Goal: Task Accomplishment & Management: Manage account settings

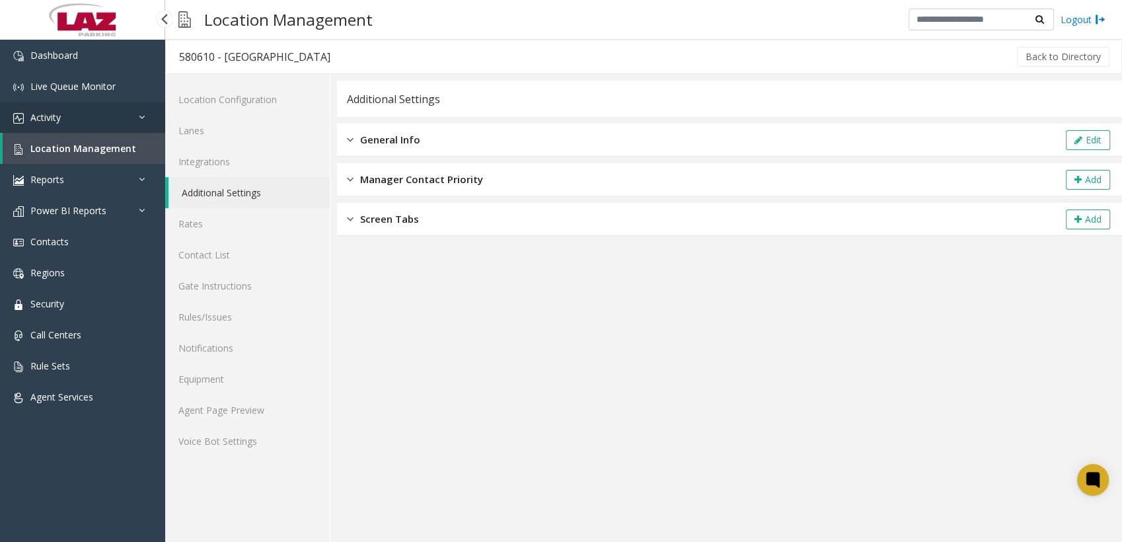
click at [63, 73] on link "Activity" at bounding box center [82, 117] width 165 height 31
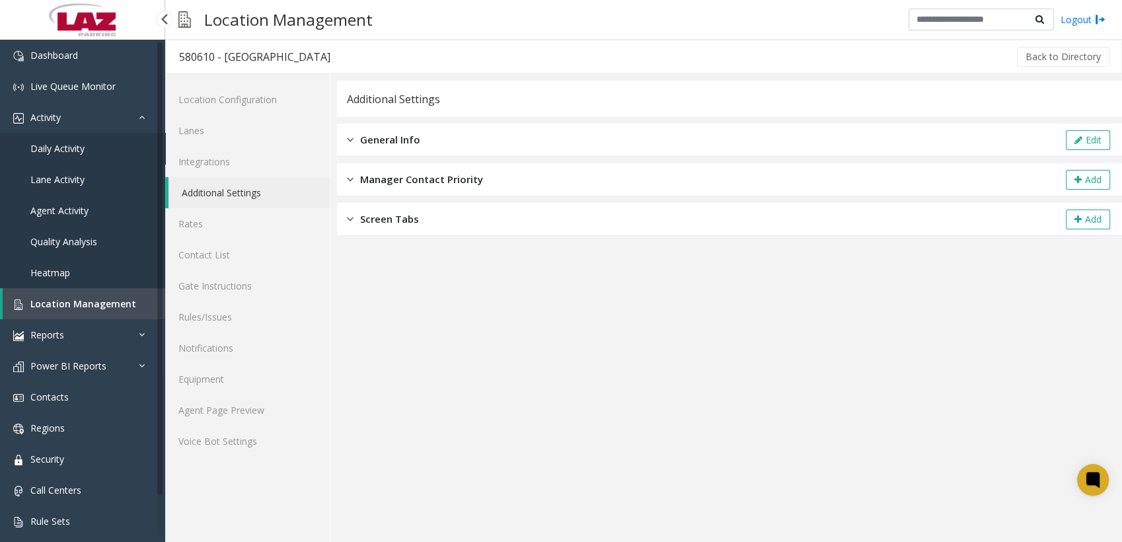
click at [67, 73] on span "Daily Activity" at bounding box center [57, 148] width 54 height 13
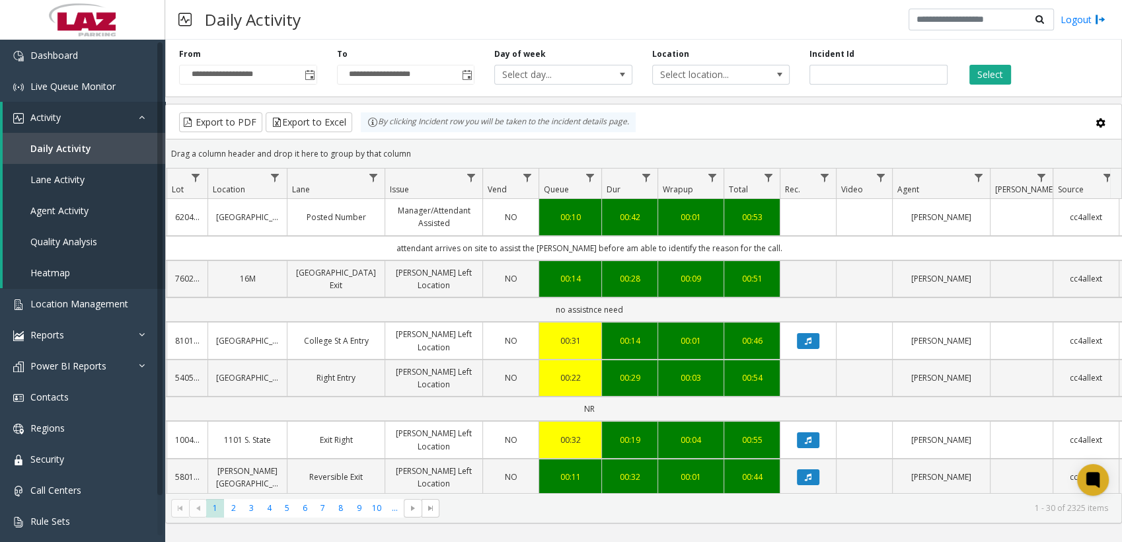
scroll to position [0, 268]
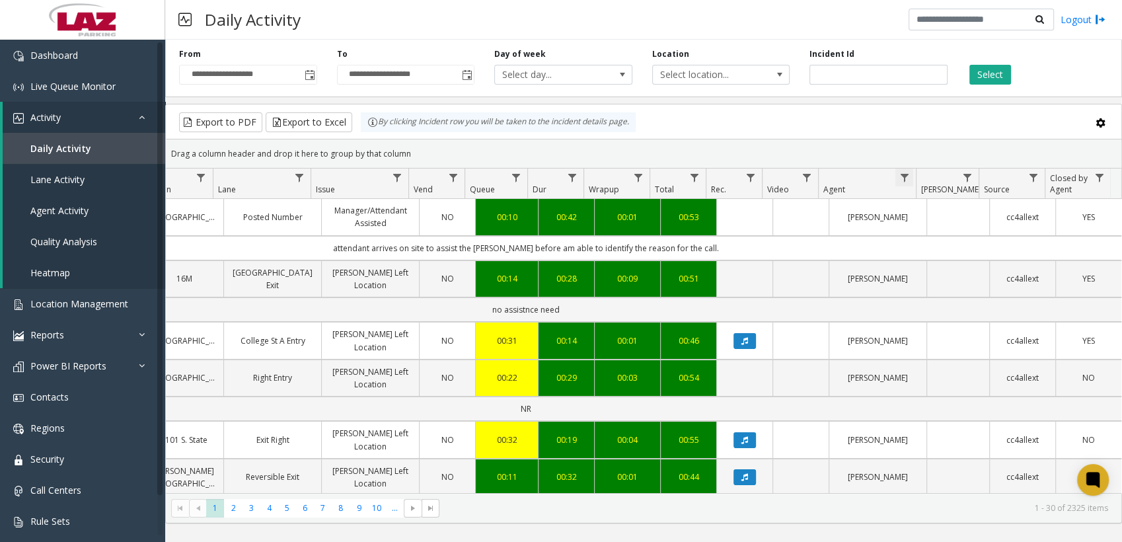
click at [378, 73] on span "Data table" at bounding box center [904, 178] width 11 height 11
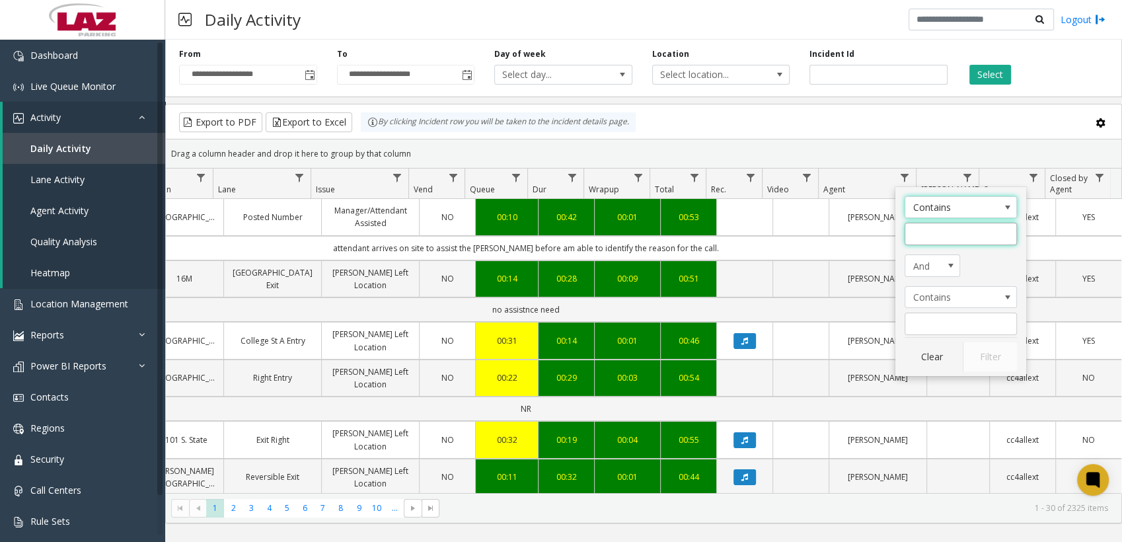
click at [378, 73] on input "Agent Filter" at bounding box center [961, 234] width 112 height 22
type input "*****"
click at [378, 73] on button "Filter" at bounding box center [990, 356] width 54 height 29
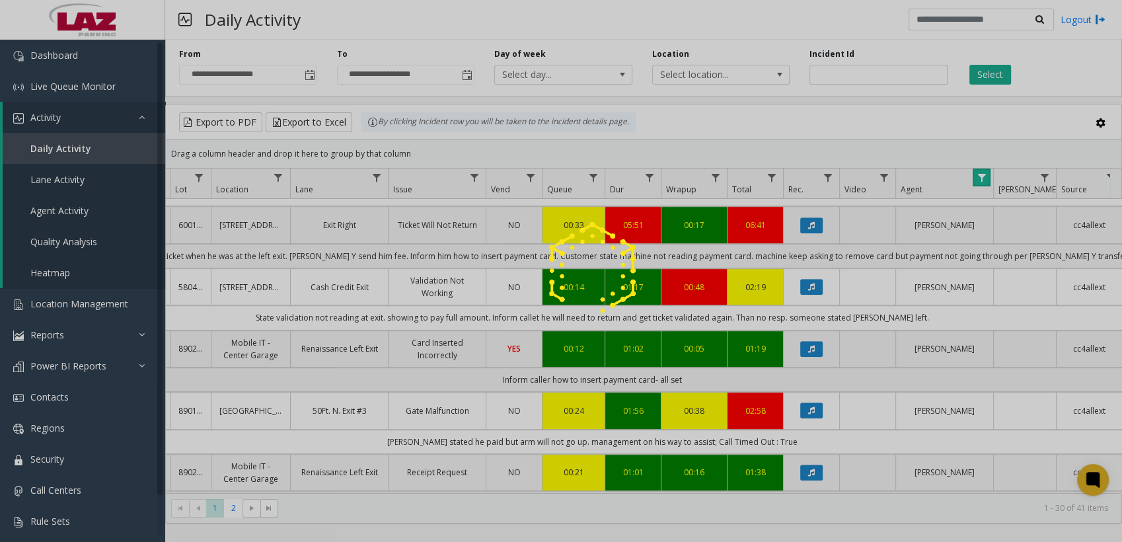
scroll to position [876, 190]
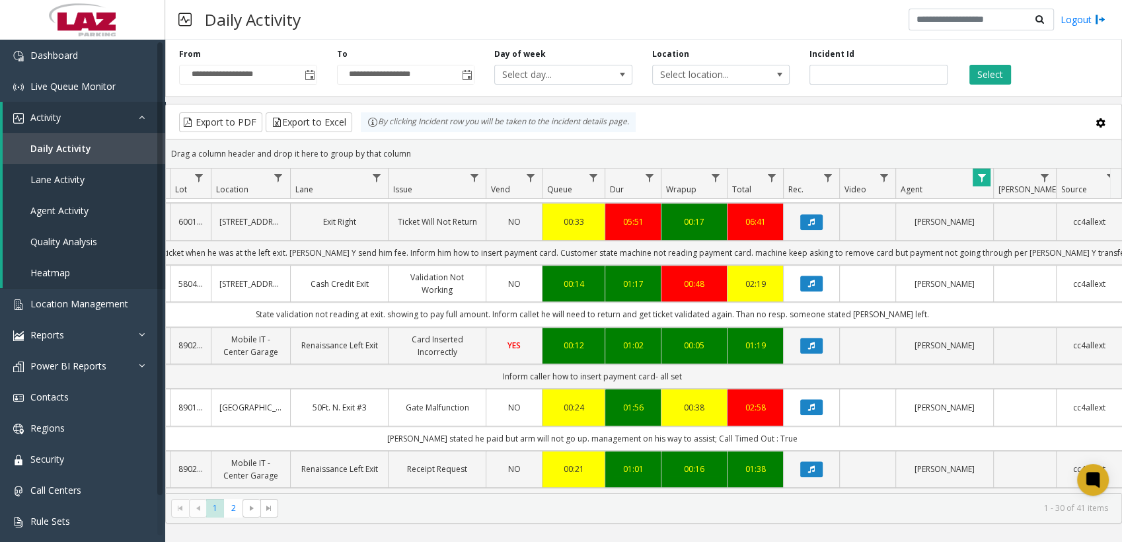
click at [378, 26] on div "Daily Activity Logout" at bounding box center [643, 20] width 957 height 40
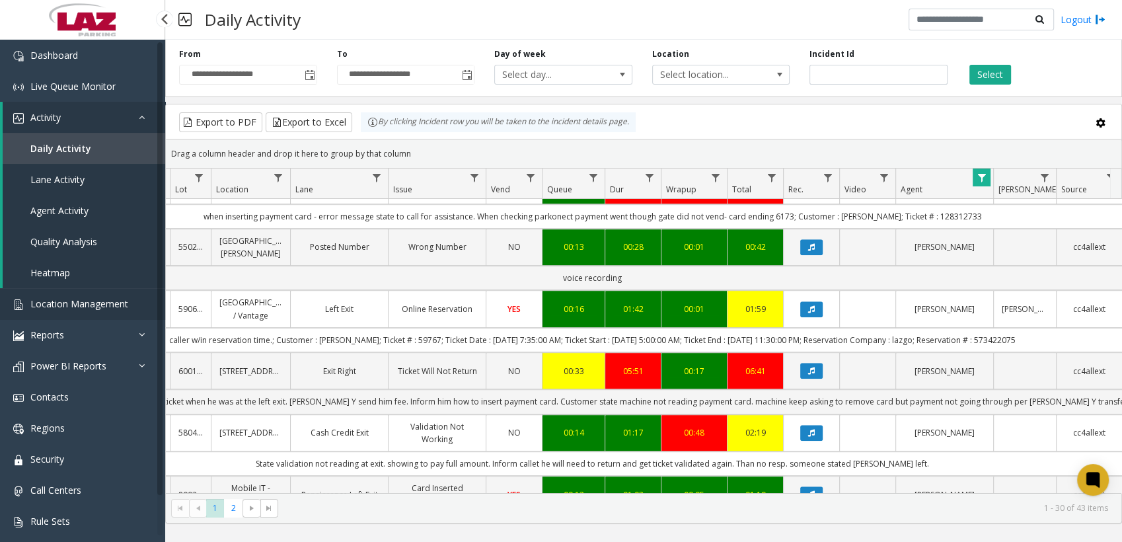
click at [37, 73] on span "Location Management" at bounding box center [79, 303] width 98 height 13
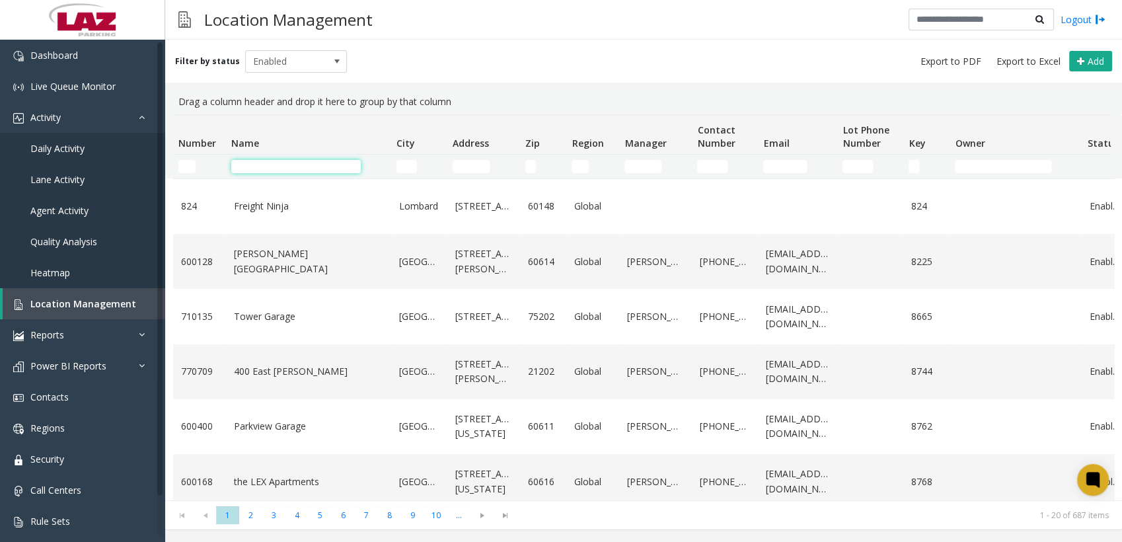
click at [309, 73] on input "Name Filter" at bounding box center [296, 166] width 130 height 13
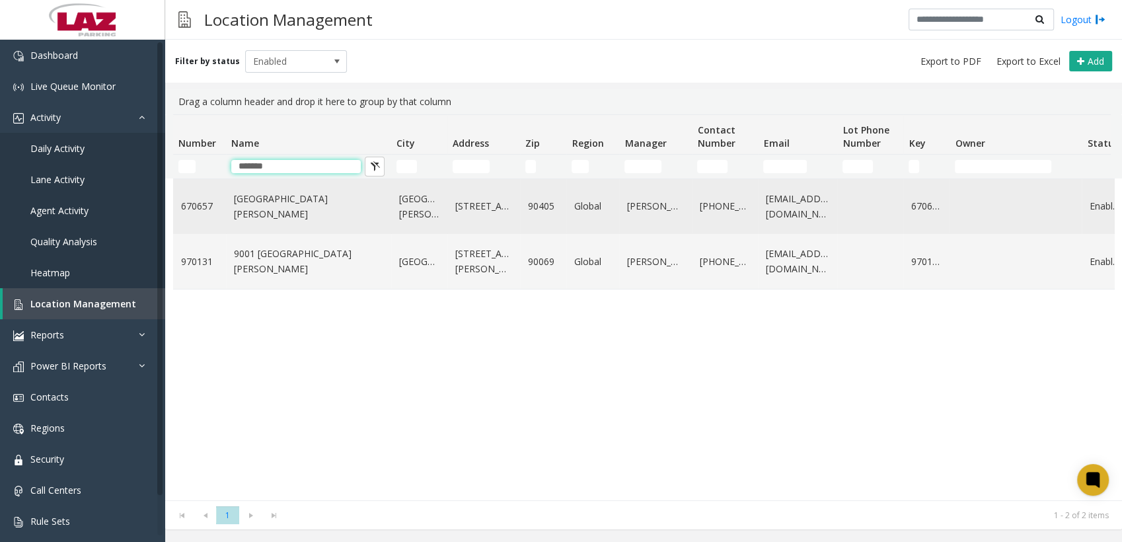
type input "*******"
click at [222, 73] on td "670657" at bounding box center [199, 206] width 53 height 55
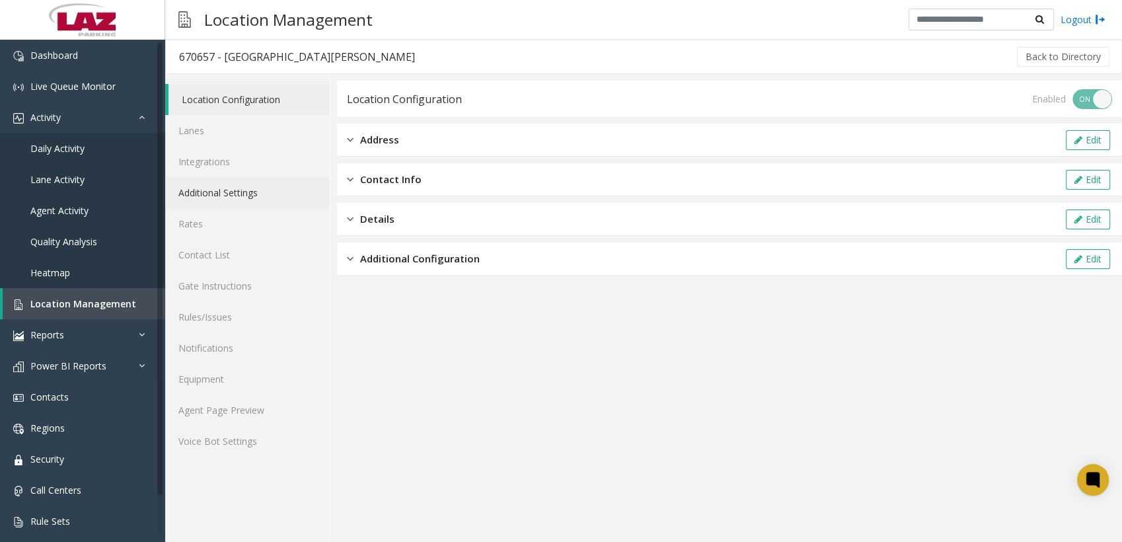
click at [246, 73] on link "Additional Settings" at bounding box center [247, 192] width 165 height 31
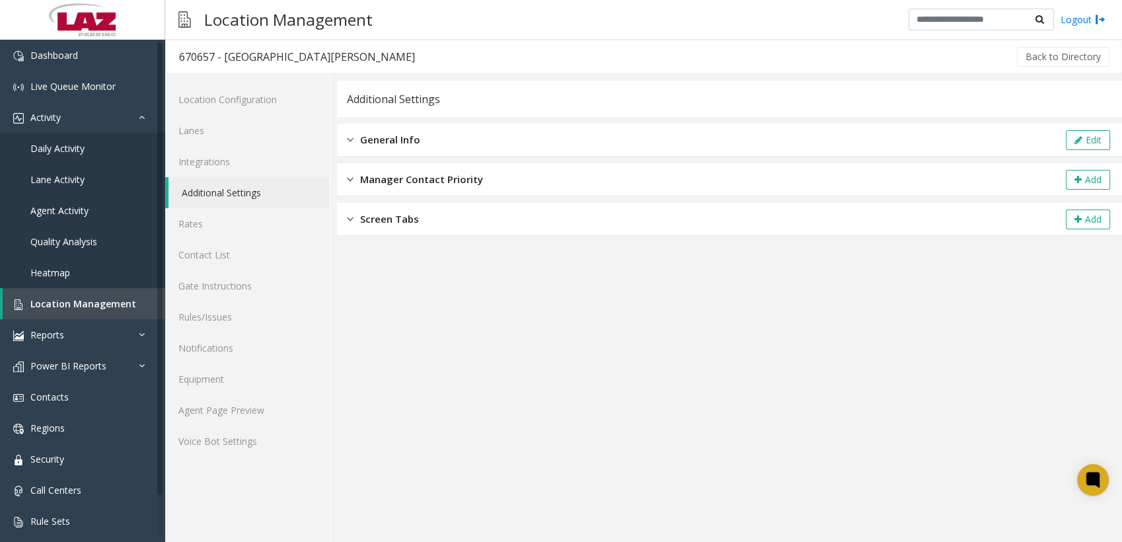
click at [378, 73] on div "General Info Edit" at bounding box center [729, 140] width 785 height 33
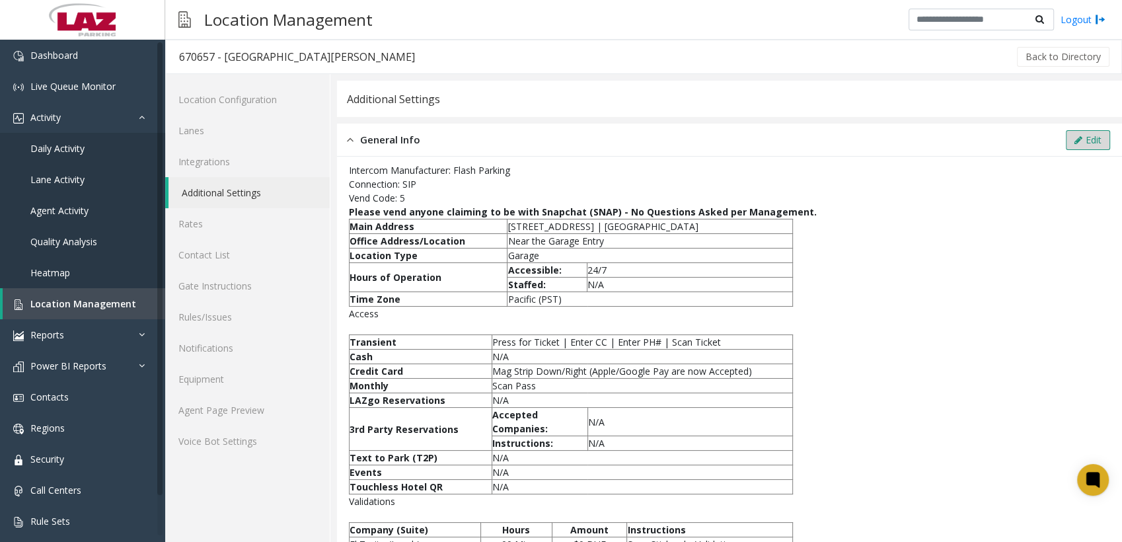
click at [378, 73] on button "Edit" at bounding box center [1088, 140] width 44 height 20
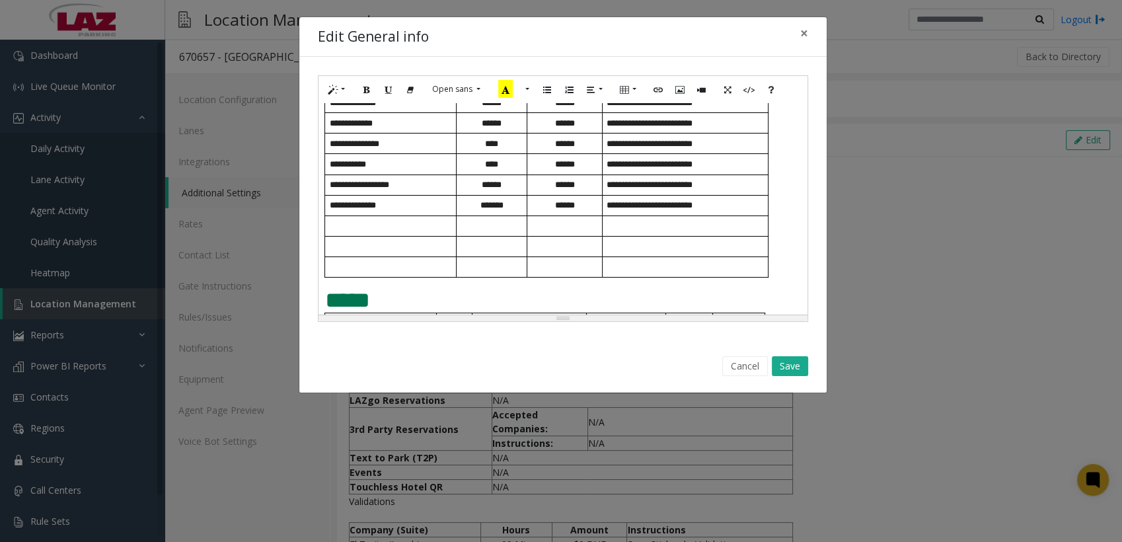
scroll to position [561, 0]
click at [345, 73] on p at bounding box center [393, 226] width 126 height 10
click at [378, 73] on p at bounding box center [492, 226] width 71 height 10
click at [378, 73] on p at bounding box center [564, 226] width 75 height 10
click at [378, 73] on p at bounding box center [687, 226] width 161 height 10
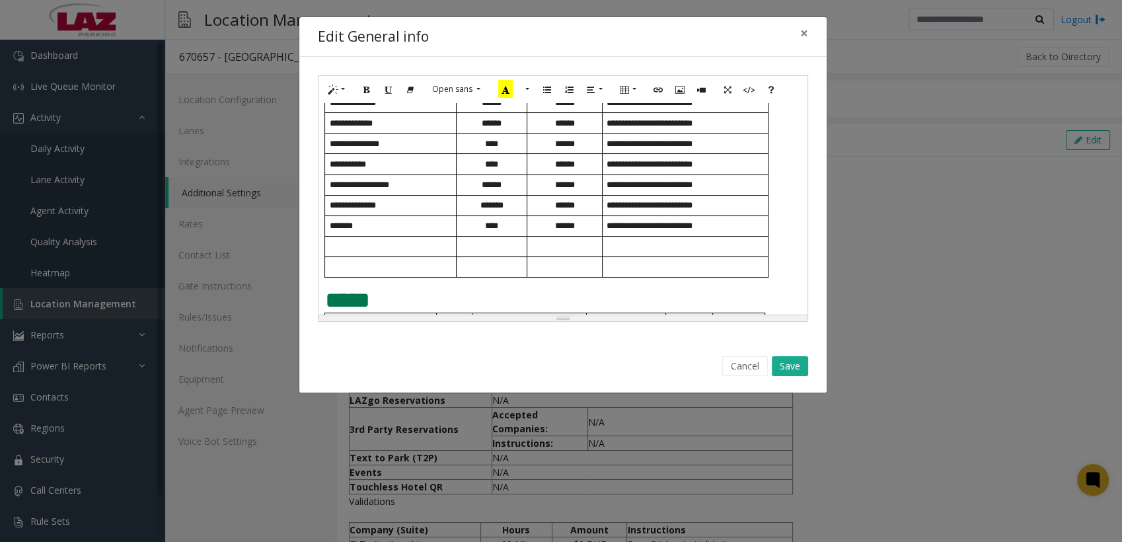
click at [378, 73] on td at bounding box center [686, 267] width 166 height 20
click at [378, 73] on button "Save" at bounding box center [790, 366] width 36 height 20
